Goal: Information Seeking & Learning: Learn about a topic

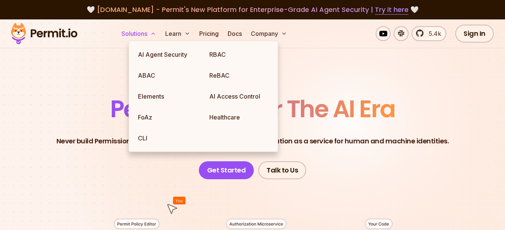
click at [156, 34] on icon at bounding box center [153, 34] width 6 height 6
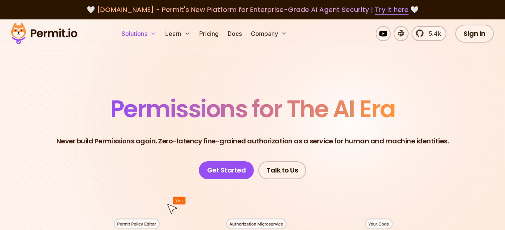
click at [156, 34] on icon at bounding box center [153, 34] width 6 height 6
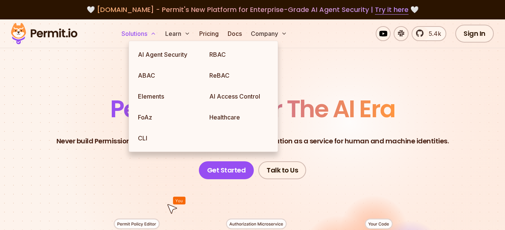
click at [156, 34] on icon at bounding box center [153, 34] width 6 height 6
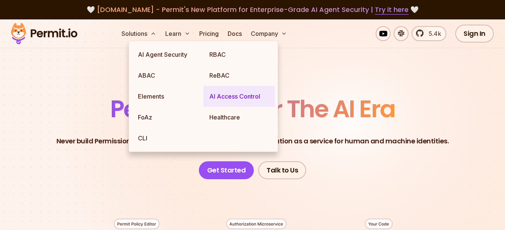
click at [223, 92] on link "AI Access Control" at bounding box center [238, 96] width 71 height 21
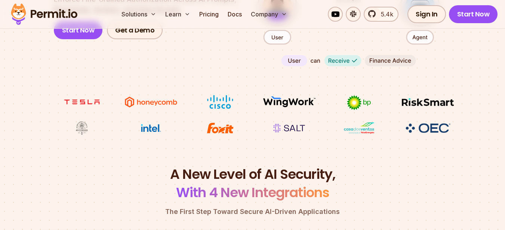
scroll to position [179, 0]
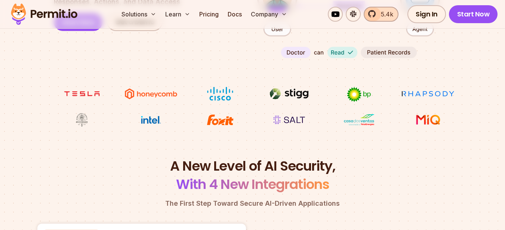
click at [388, 14] on span "5.4k" at bounding box center [384, 14] width 17 height 9
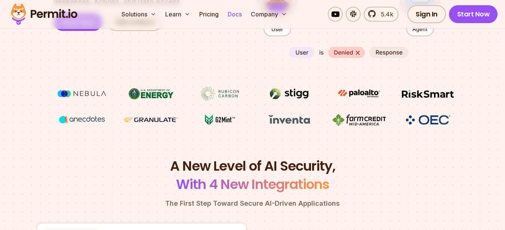
click at [241, 15] on link "Docs" at bounding box center [235, 14] width 20 height 15
